Goal: Task Accomplishment & Management: Manage account settings

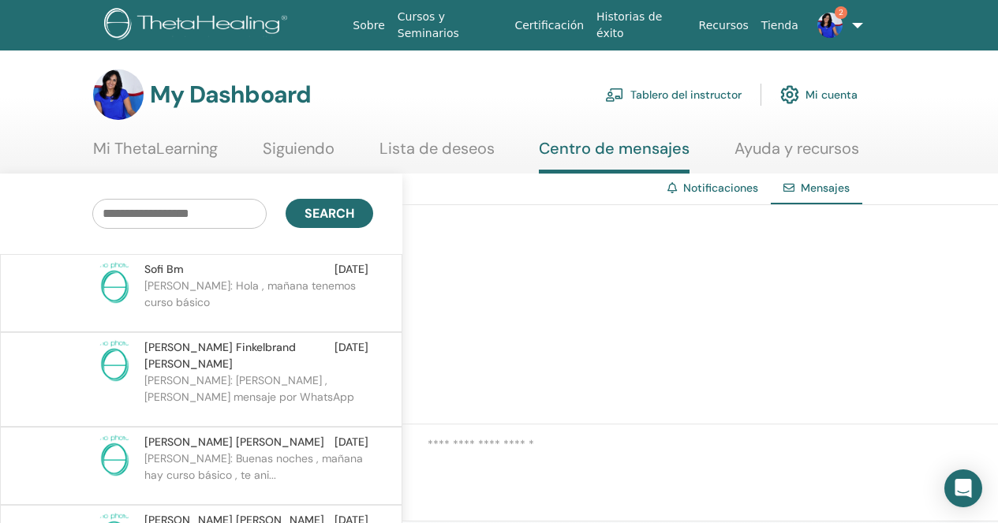
click at [281, 313] on p "MARIA ENNA: Hola , mañana tenemos curso básico" at bounding box center [258, 301] width 229 height 47
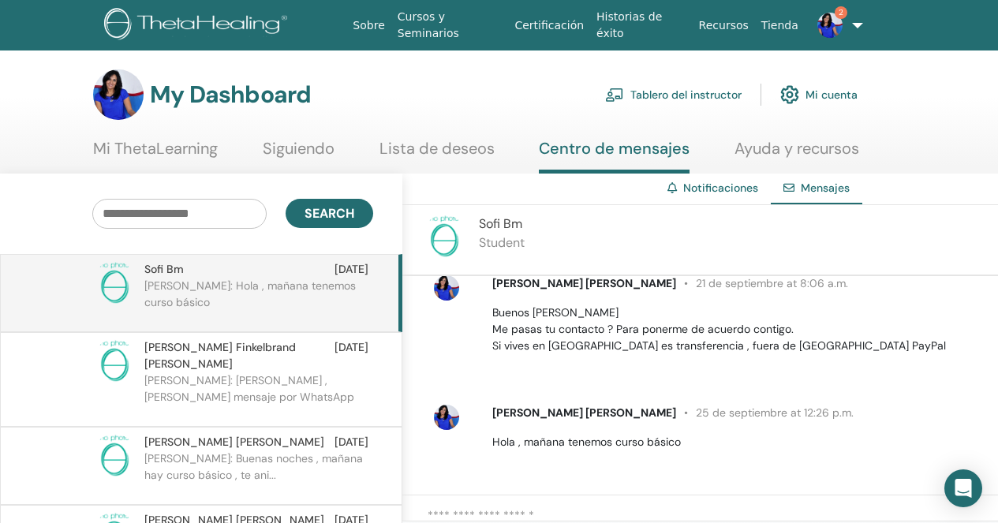
click at [697, 100] on link "Tablero del instructor" at bounding box center [673, 94] width 137 height 35
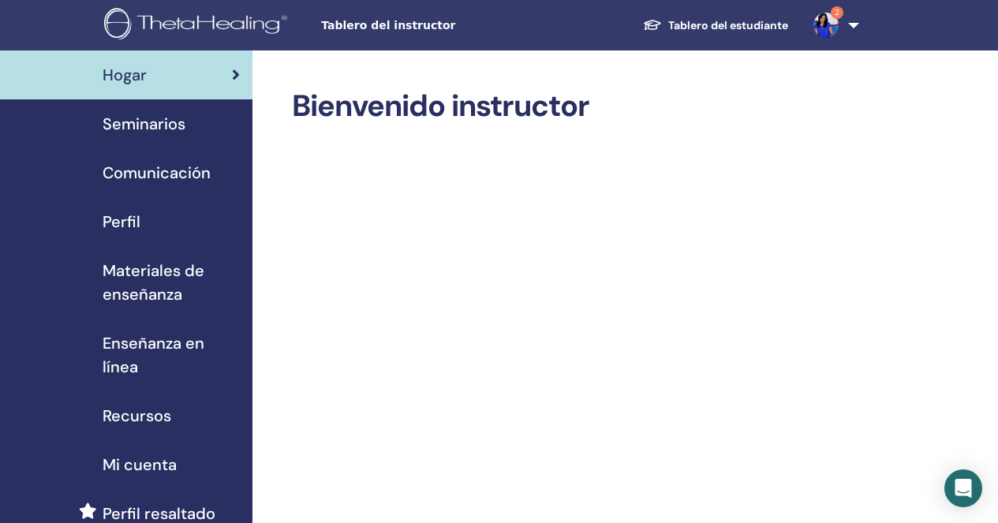
click at [178, 132] on span "Seminarios" at bounding box center [144, 124] width 83 height 24
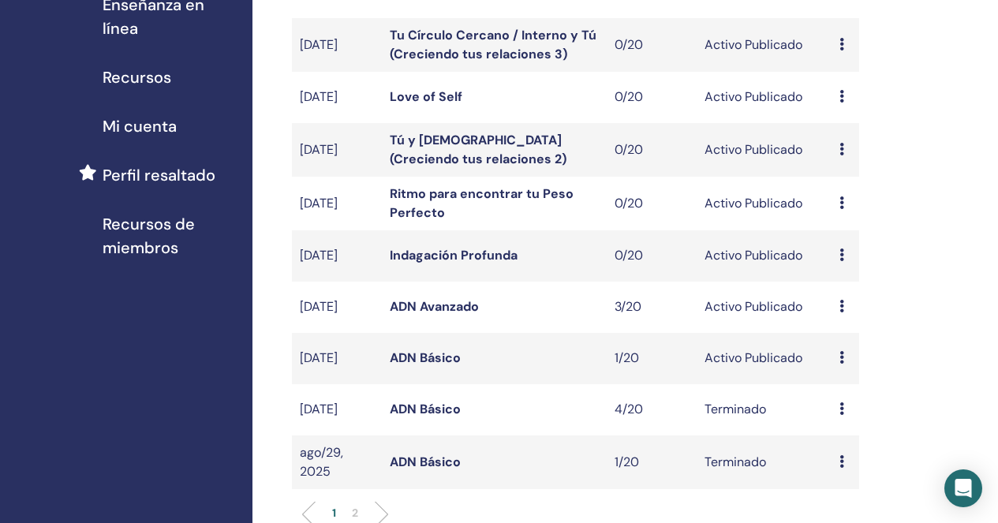
scroll to position [339, 0]
click at [452, 365] on link "ADN Básico" at bounding box center [425, 357] width 71 height 17
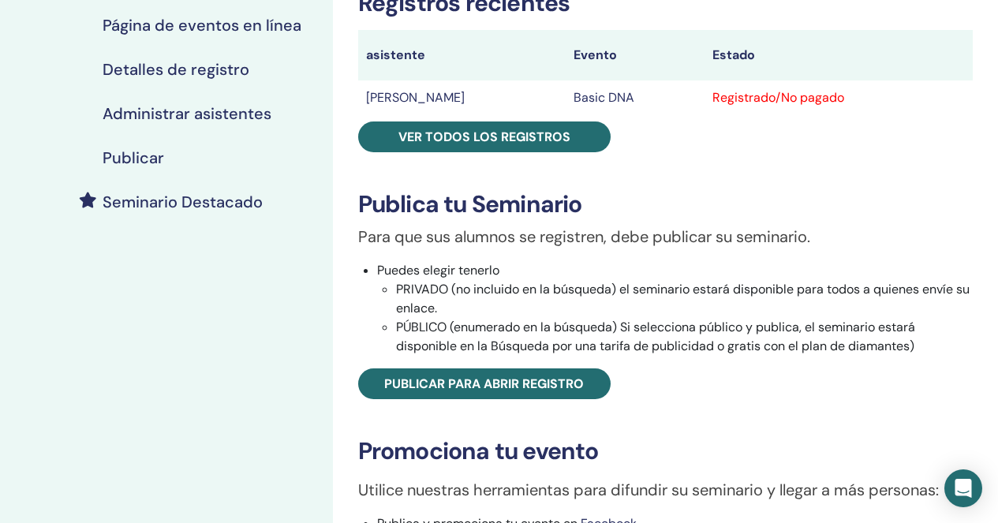
scroll to position [286, 0]
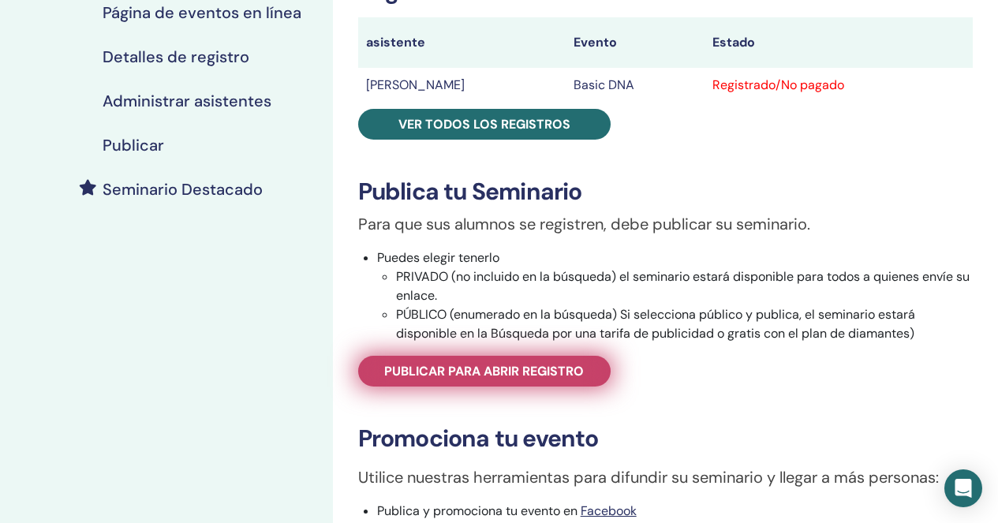
click at [500, 380] on link "Publicar para abrir registro" at bounding box center [484, 371] width 253 height 31
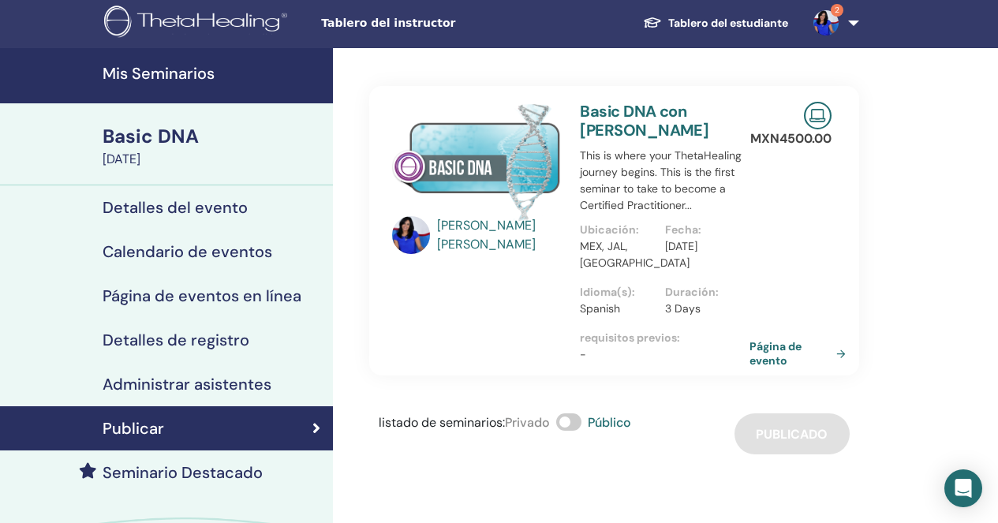
scroll to position [2, 0]
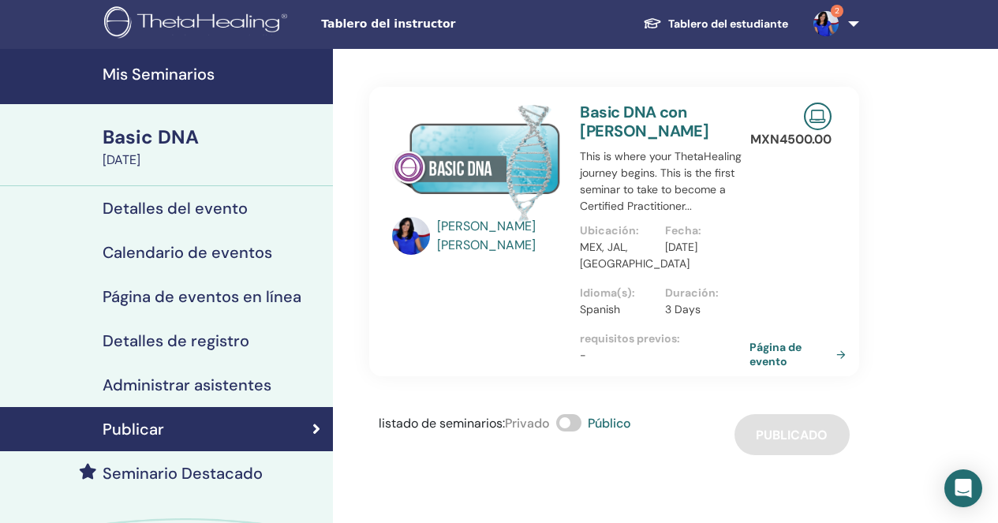
click at [164, 212] on h4 "Detalles del evento" at bounding box center [175, 208] width 145 height 19
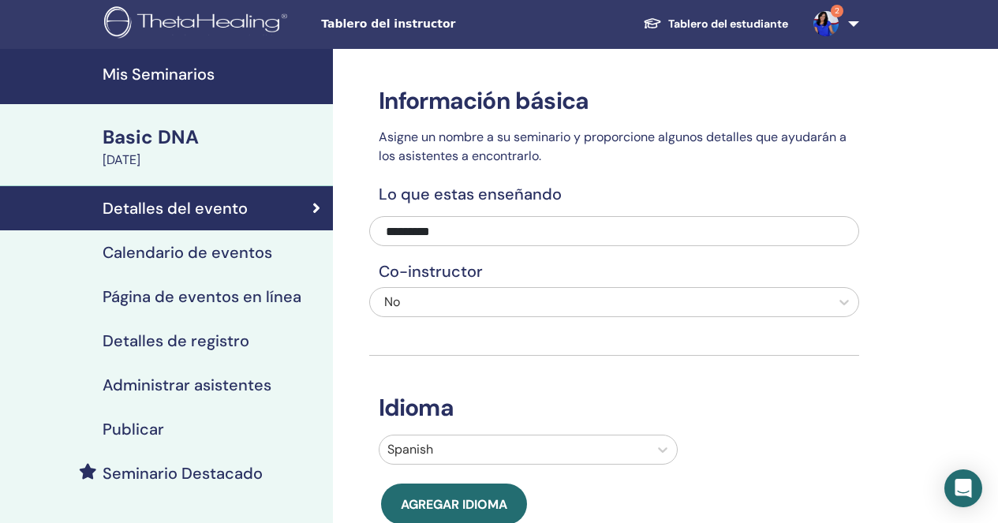
click at [152, 257] on h4 "Calendario de eventos" at bounding box center [188, 252] width 170 height 19
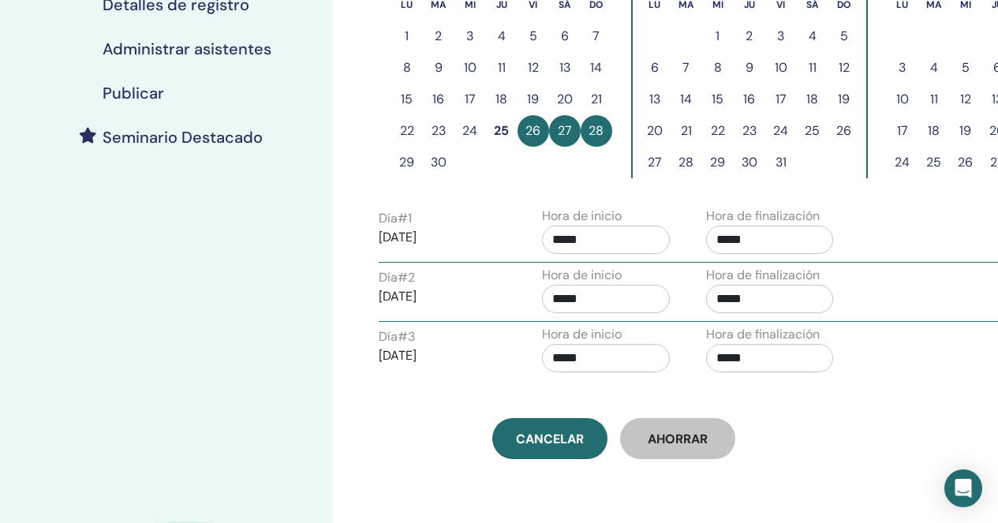
scroll to position [362, 0]
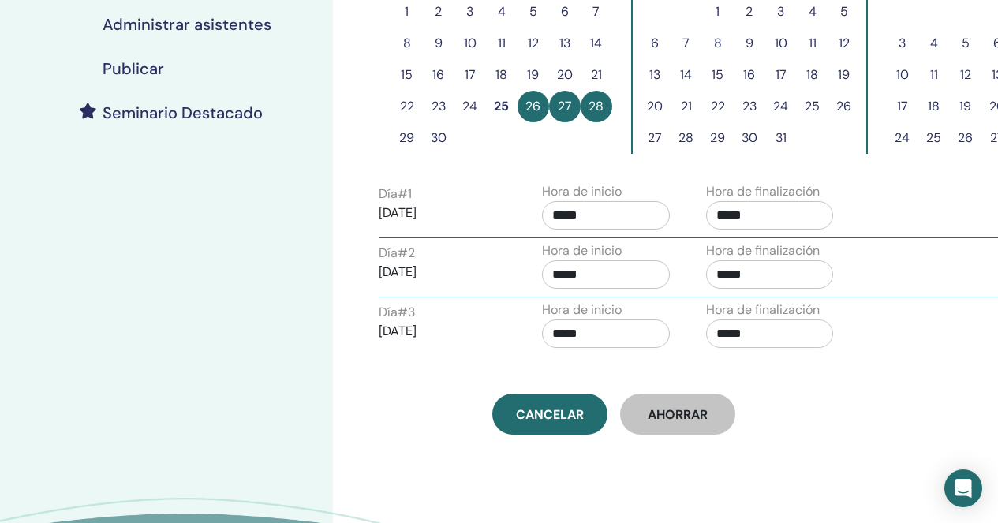
click at [174, 250] on div "Mis Seminarios Basic DNA September 26, 2025 Detalles del evento Calendario de e…" at bounding box center [166, 172] width 333 height 968
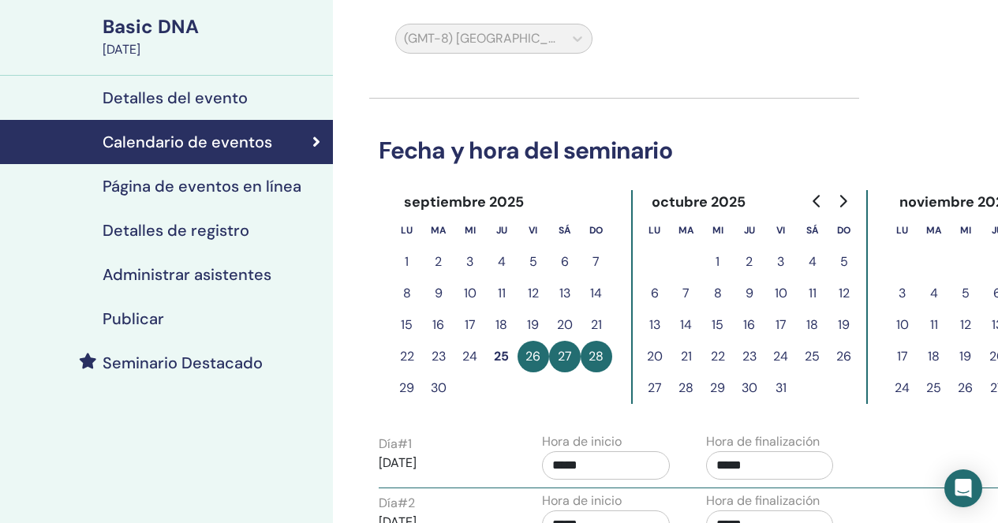
scroll to position [110, 0]
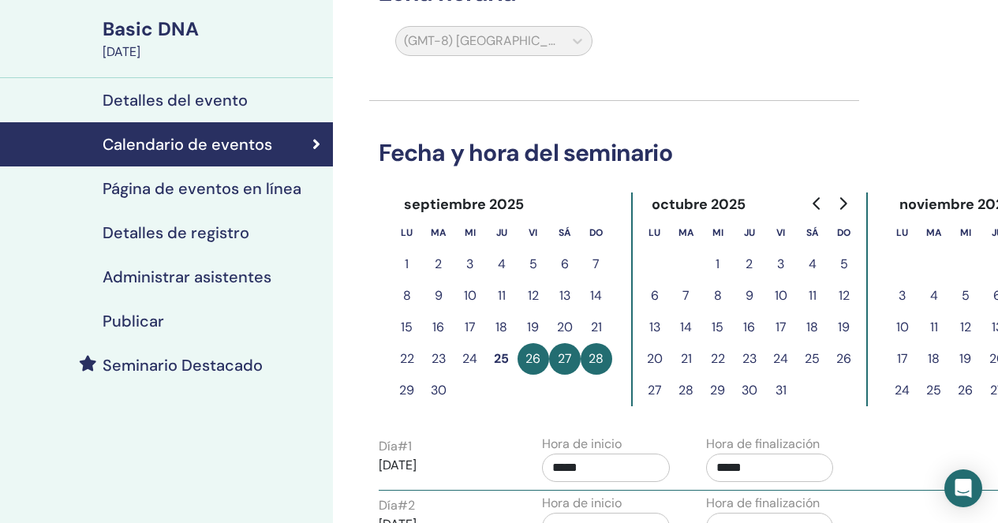
click at [157, 24] on div "Basic DNA" at bounding box center [213, 29] width 221 height 27
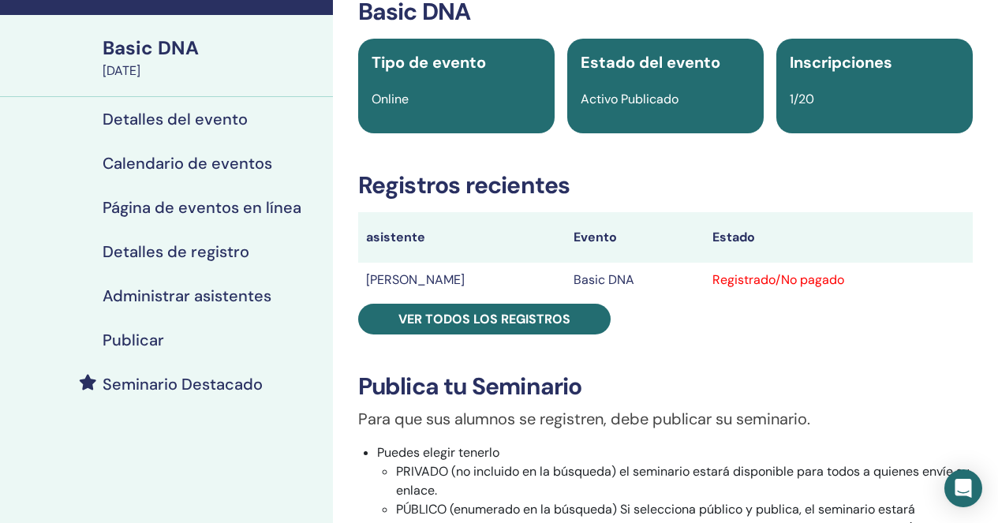
scroll to position [91, 0]
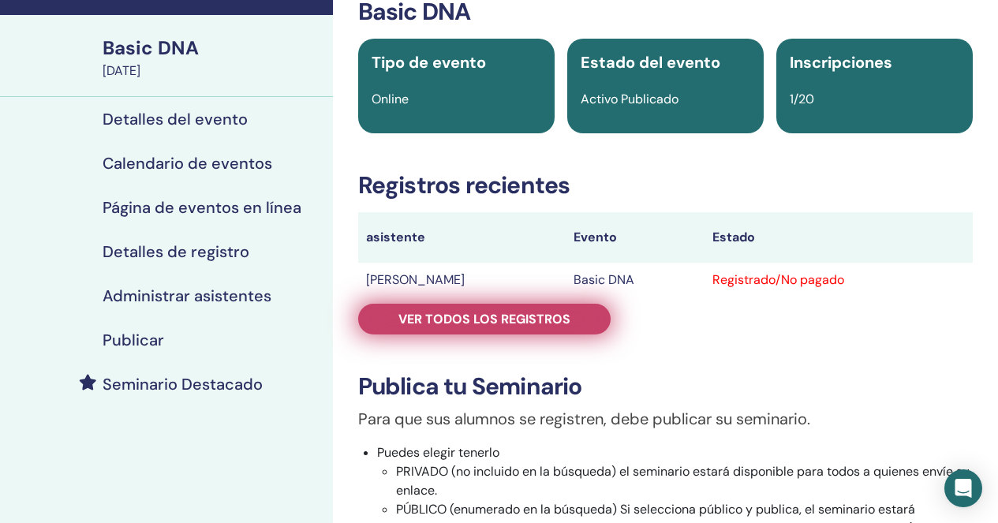
click at [504, 325] on span "Ver todos los registros" at bounding box center [485, 319] width 172 height 17
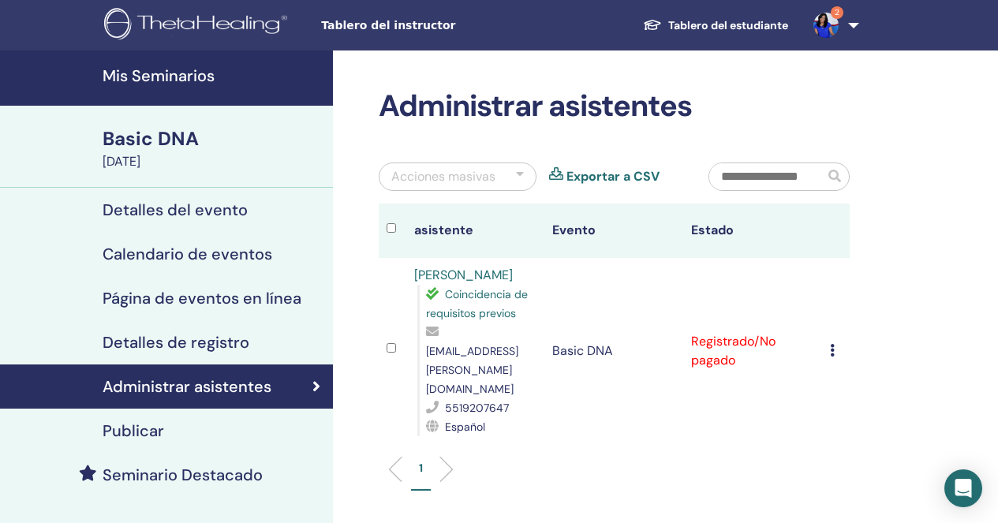
click at [140, 155] on div "September 26, 2025" at bounding box center [213, 161] width 221 height 19
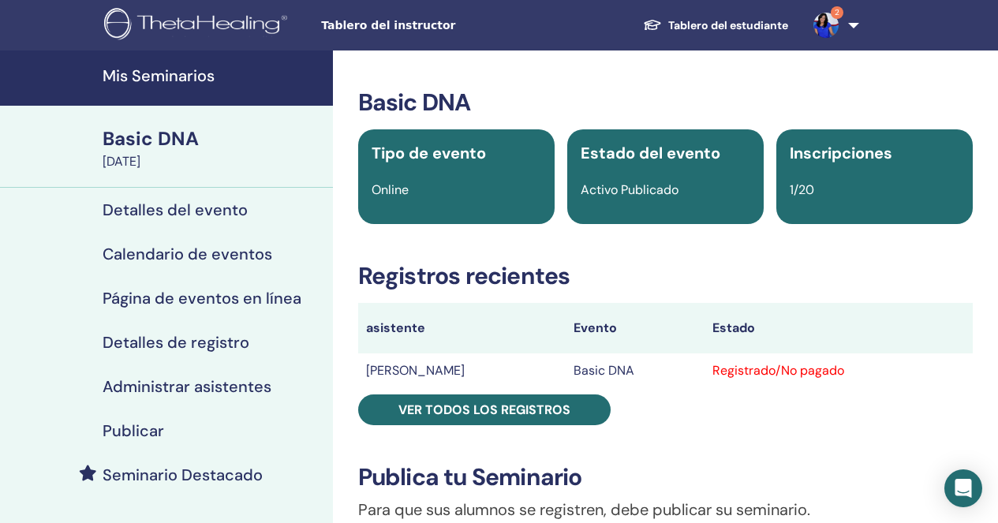
click at [827, 17] on img at bounding box center [826, 25] width 25 height 25
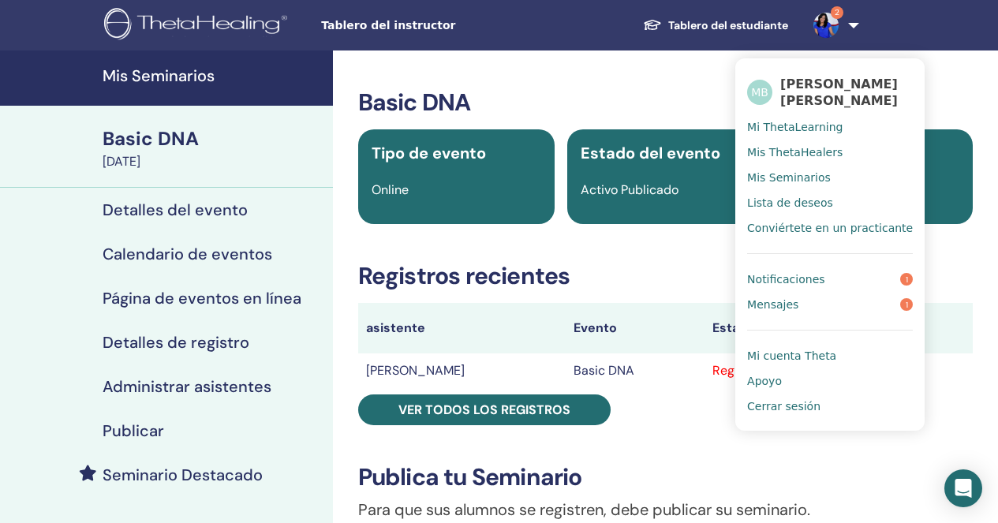
click at [800, 280] on span "Notificaciones" at bounding box center [785, 279] width 77 height 14
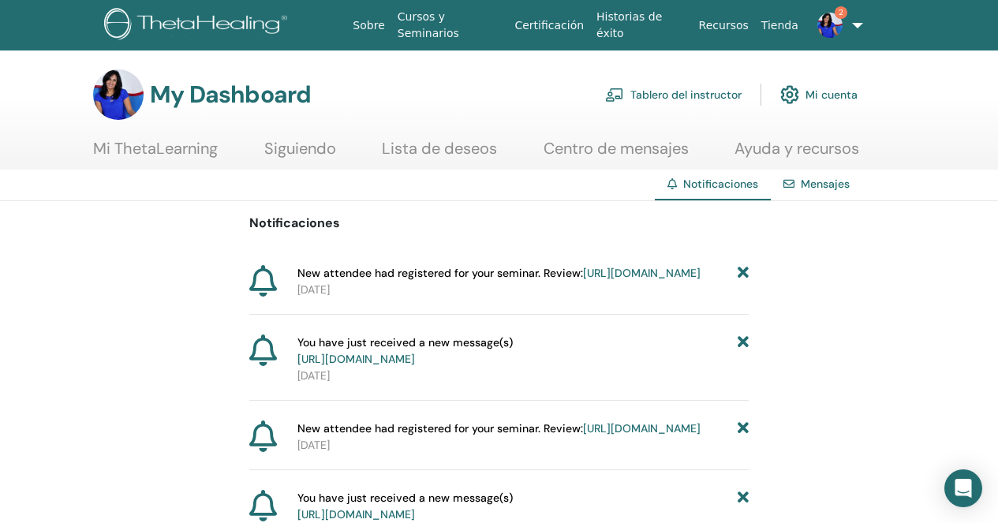
click at [583, 280] on link "[URL][DOMAIN_NAME]" at bounding box center [642, 273] width 118 height 14
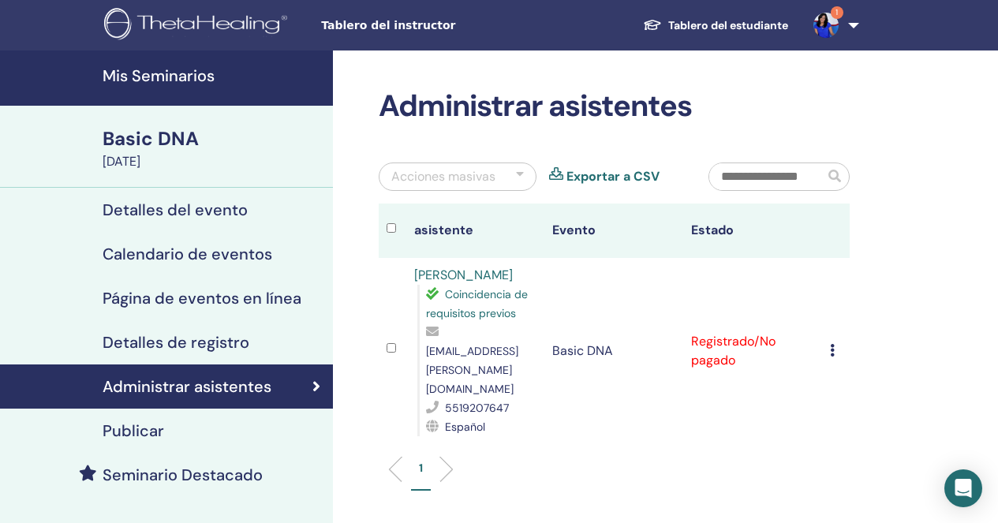
click at [837, 21] on img at bounding box center [826, 25] width 25 height 25
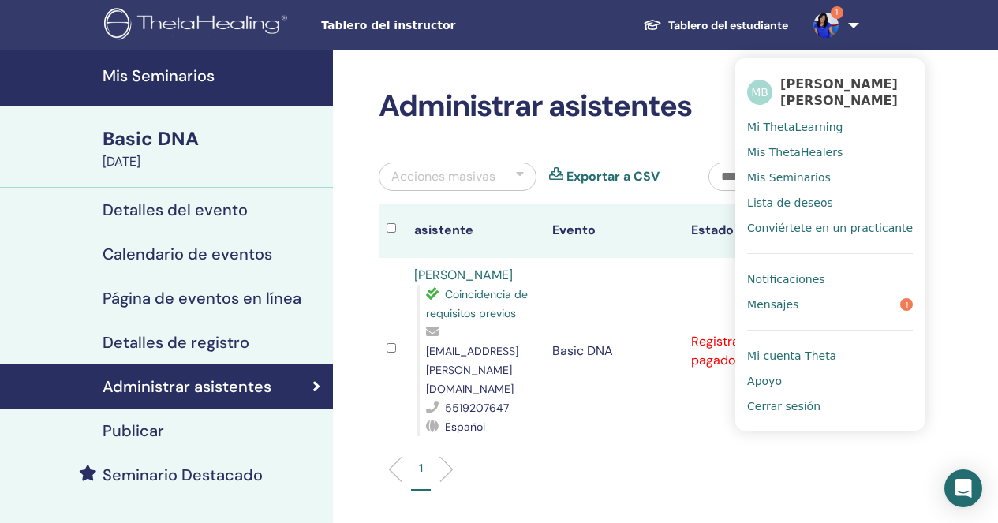
click at [783, 305] on span "Mensajes" at bounding box center [772, 305] width 51 height 14
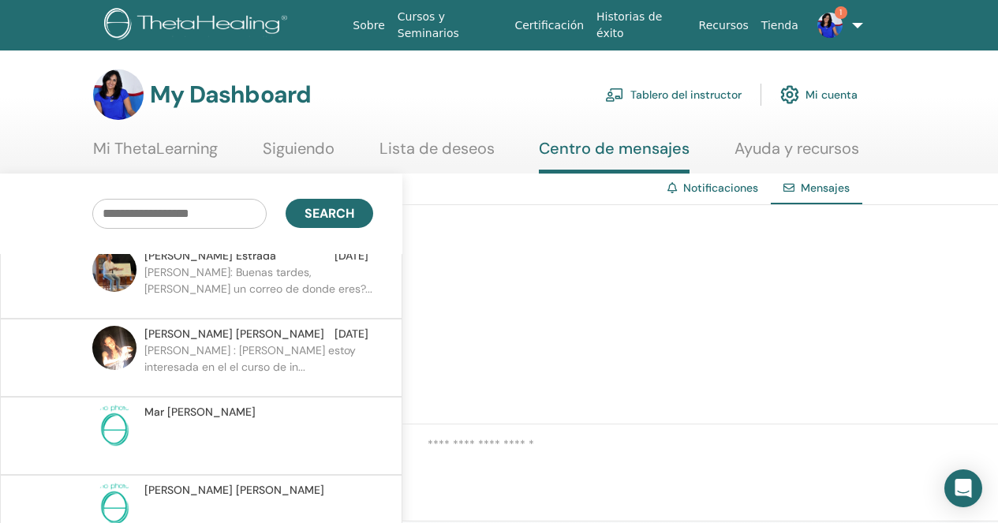
scroll to position [755, 0]
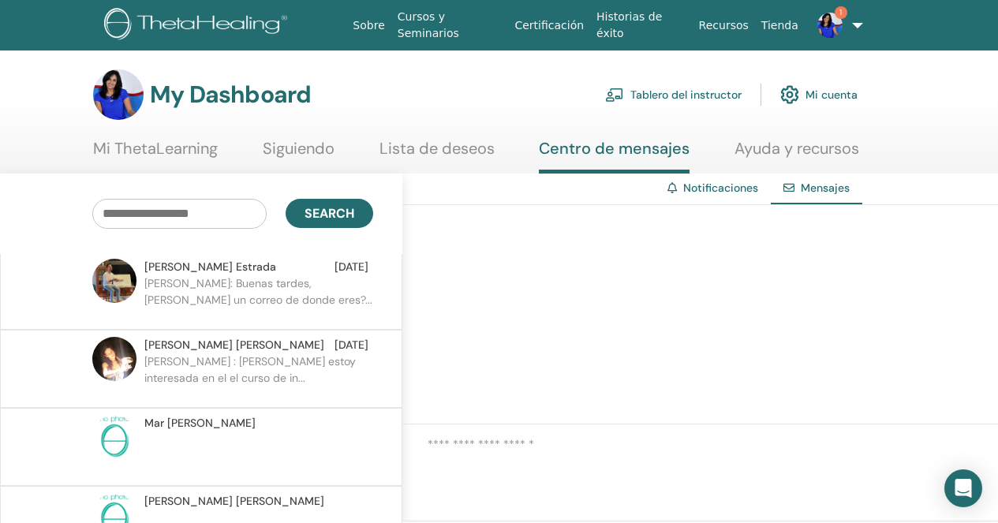
click at [268, 432] on p at bounding box center [258, 455] width 229 height 47
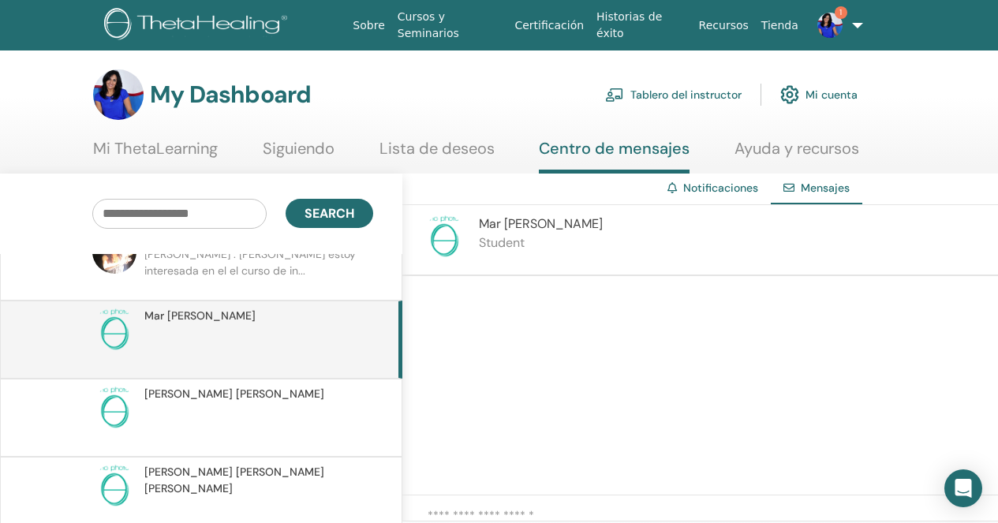
scroll to position [880, 0]
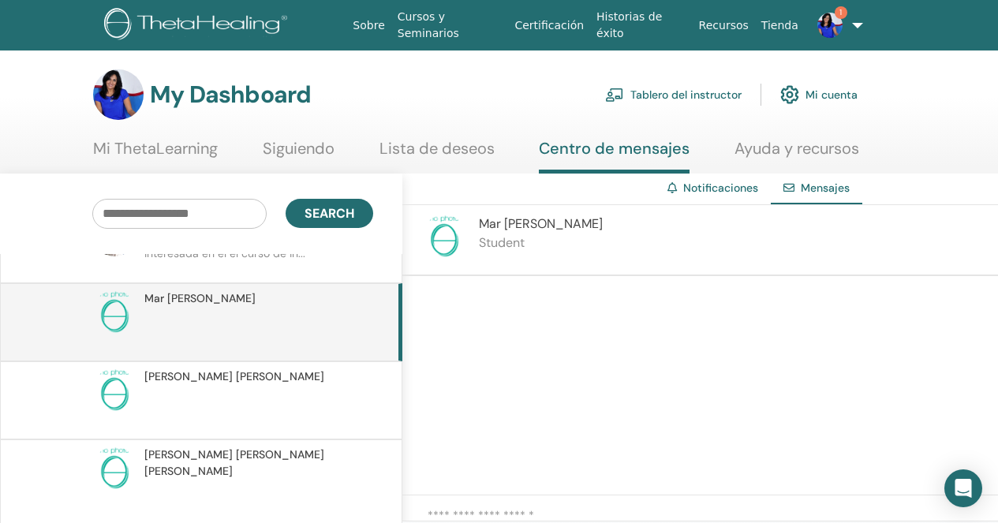
click at [277, 385] on p at bounding box center [258, 408] width 229 height 47
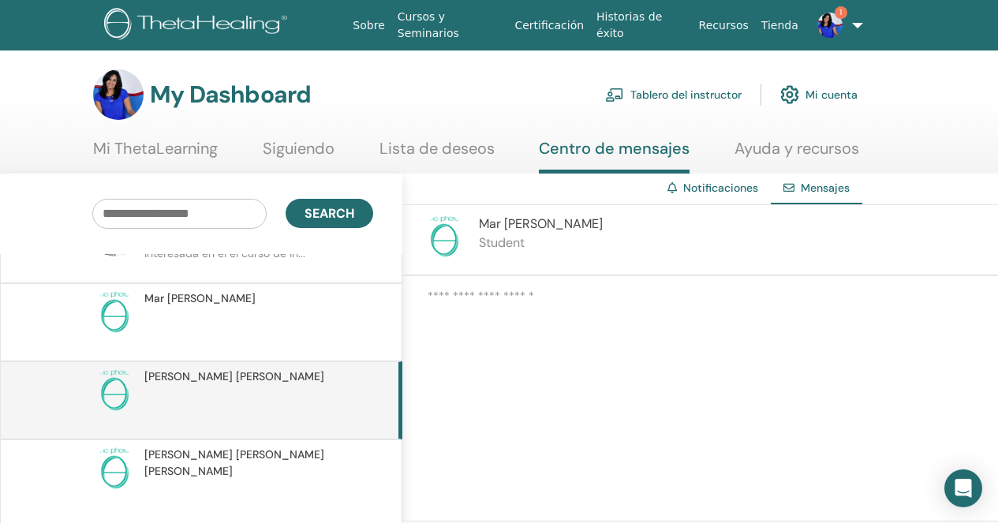
click at [261, 480] on p at bounding box center [258, 503] width 229 height 47
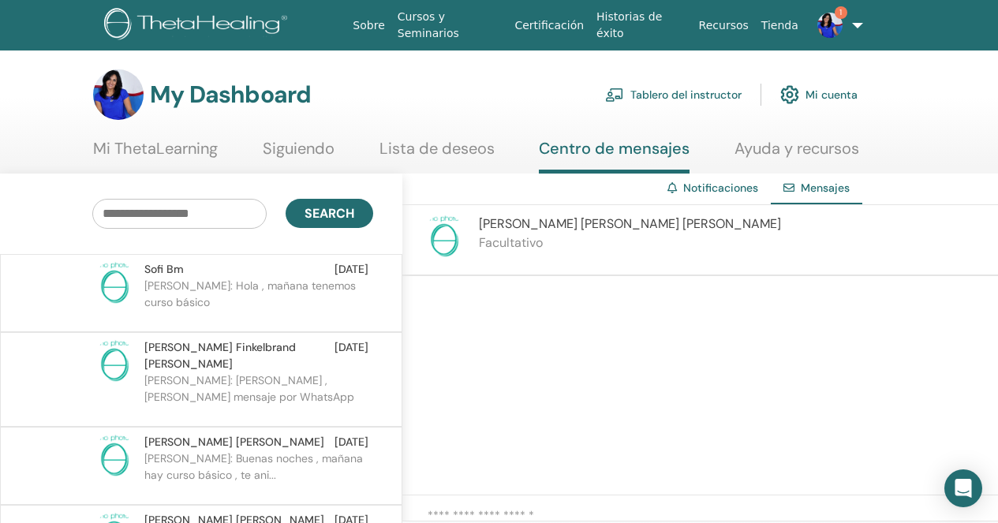
click at [581, 401] on div at bounding box center [701, 385] width 596 height 219
click at [255, 271] on div "Sofi Bm [DATE]" at bounding box center [256, 269] width 224 height 17
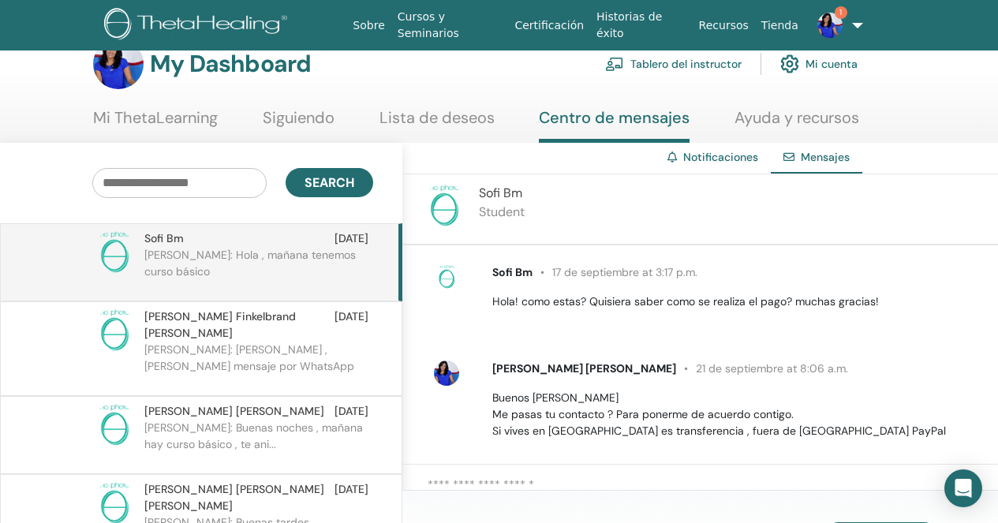
click at [609, 226] on div "Sofi Bm Student" at bounding box center [701, 209] width 596 height 71
click at [515, 348] on div "Sofi Bm 17 de septiembre at 3:17 p.m. Hola! como estas? Quisiera saber como se …" at bounding box center [713, 400] width 571 height 284
click at [721, 69] on link "Tablero del instructor" at bounding box center [673, 64] width 137 height 35
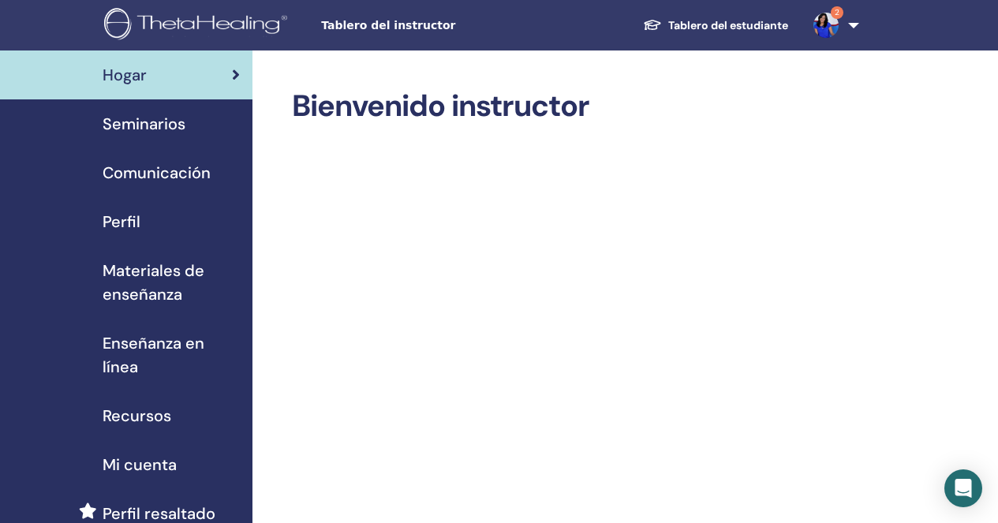
click at [150, 125] on span "Seminarios" at bounding box center [144, 124] width 83 height 24
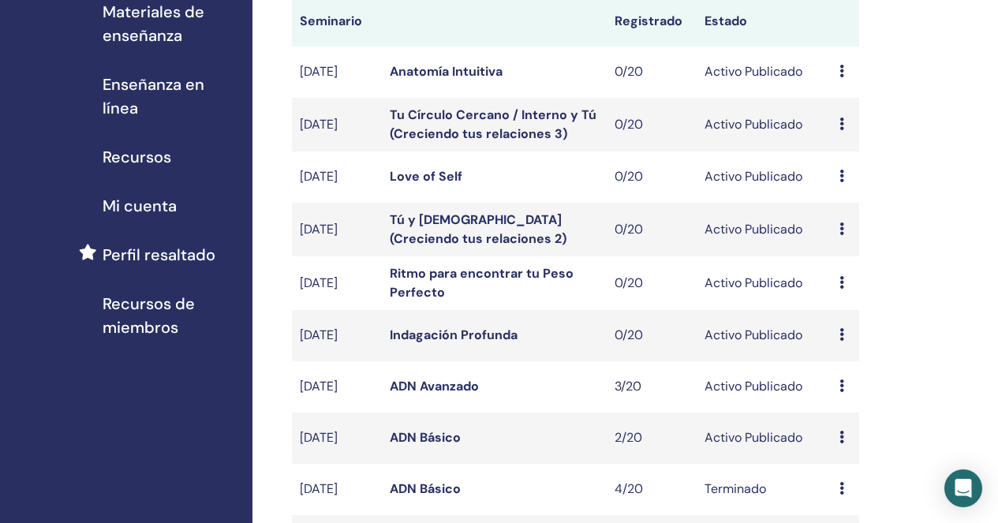
scroll to position [298, 0]
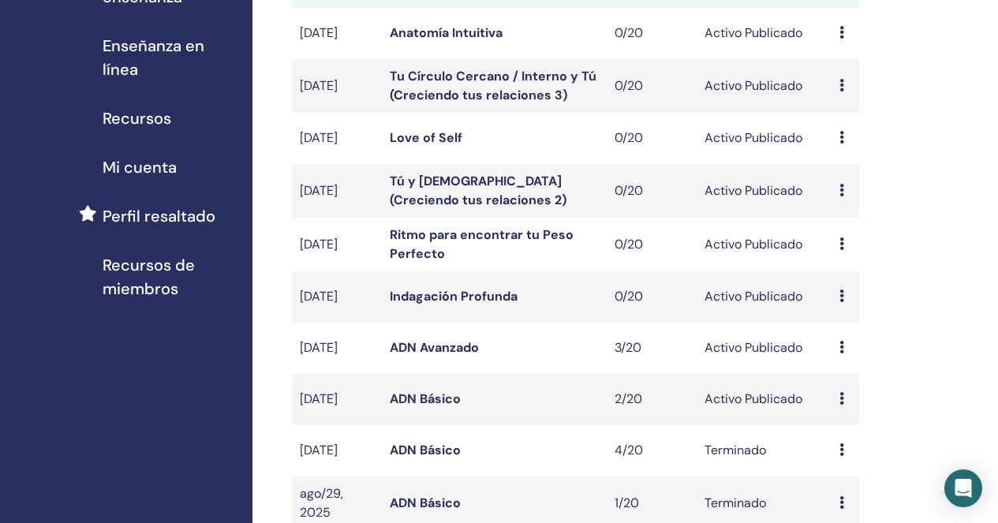
click at [628, 411] on td "2/20" at bounding box center [652, 399] width 90 height 51
click at [444, 407] on link "ADN Básico" at bounding box center [425, 399] width 71 height 17
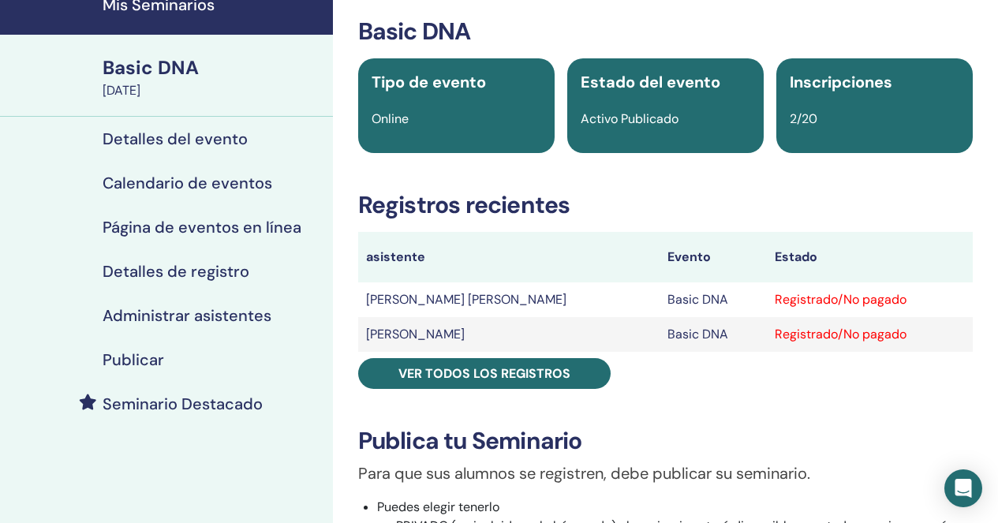
scroll to position [75, 0]
